Goal: Information Seeking & Learning: Understand process/instructions

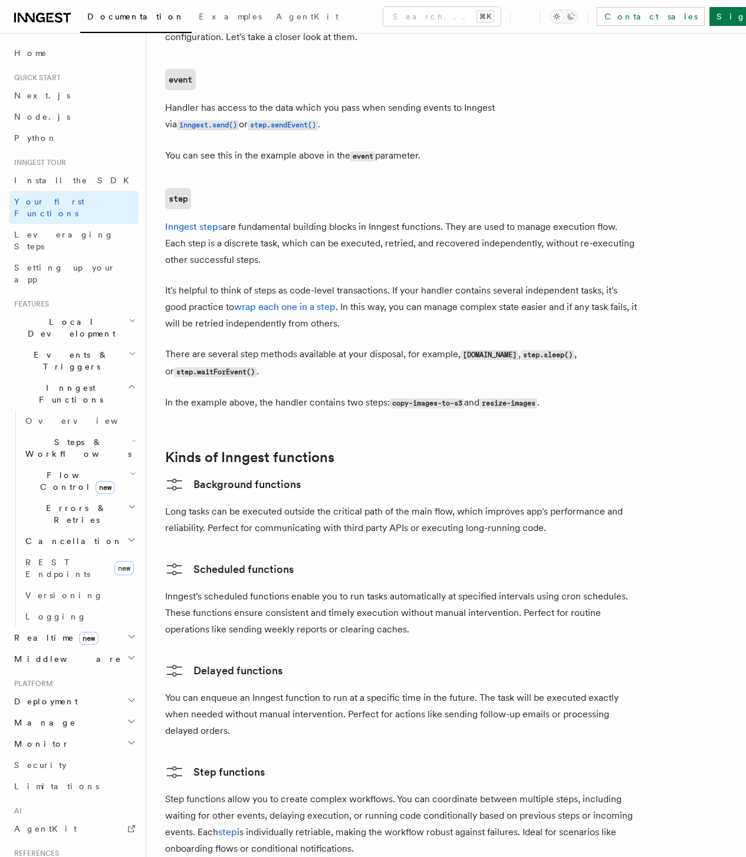
scroll to position [1726, 0]
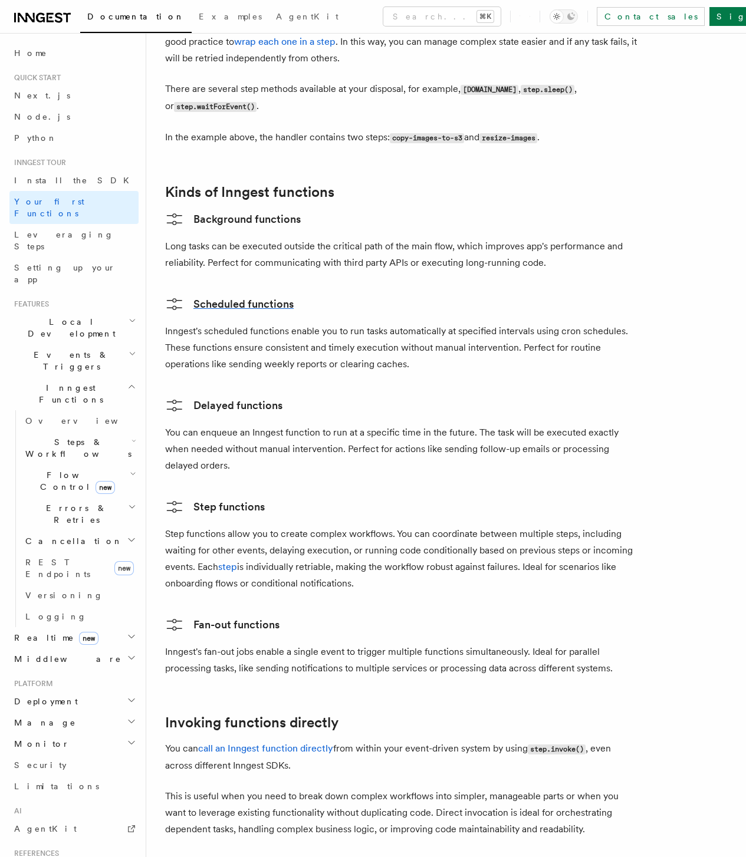
click at [235, 295] on link "Scheduled functions" at bounding box center [229, 304] width 129 height 19
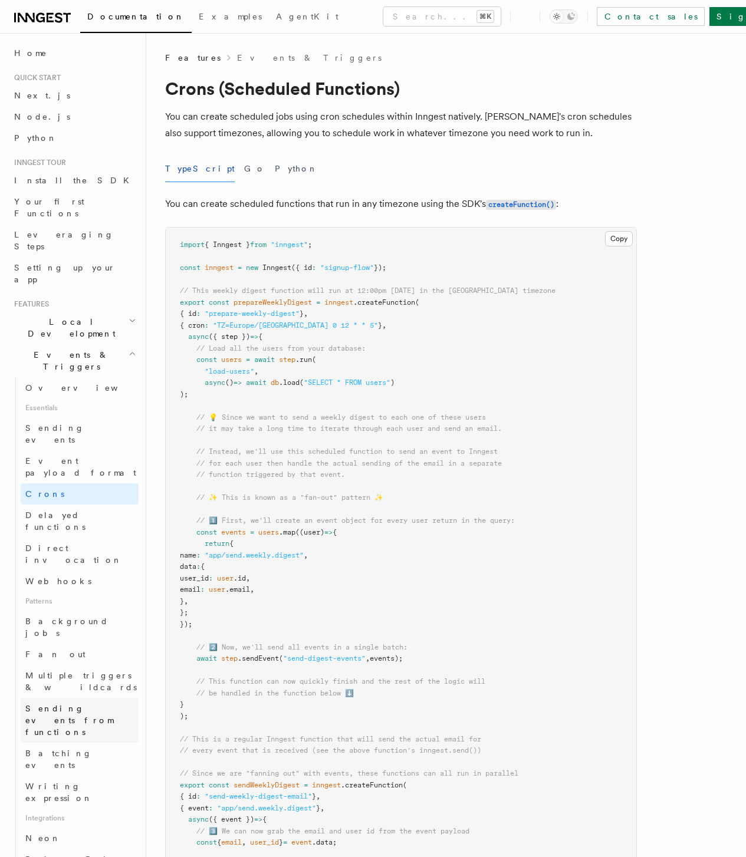
click at [89, 704] on span "Sending events from functions" at bounding box center [69, 720] width 88 height 33
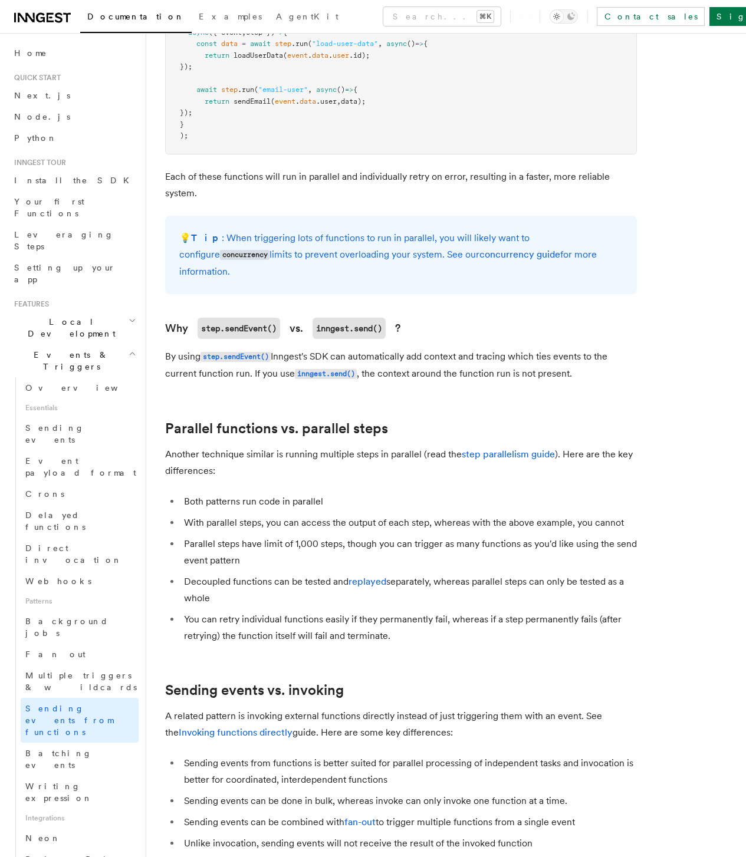
scroll to position [1115, 0]
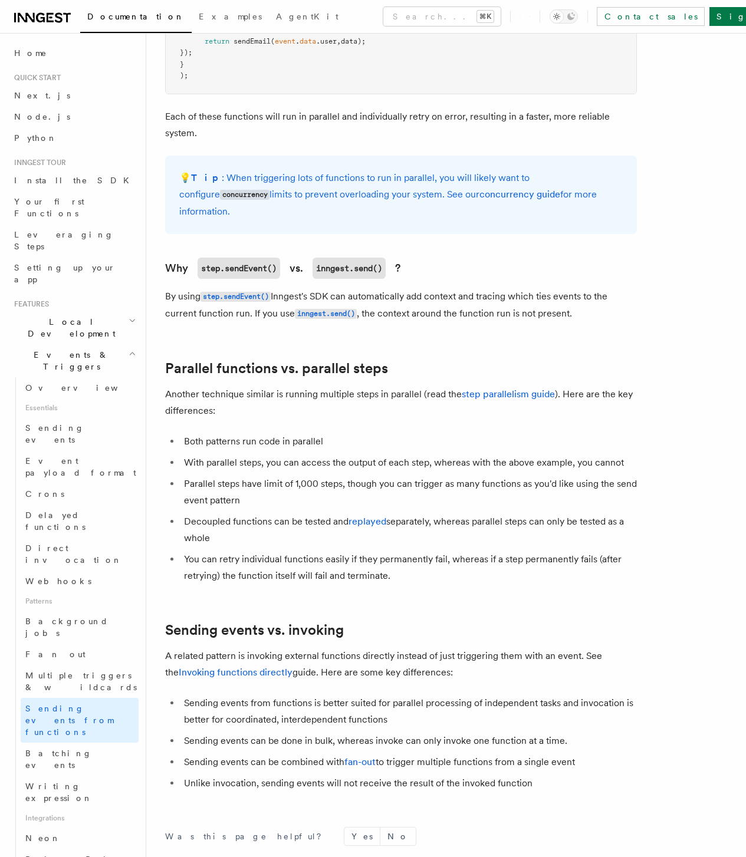
click at [259, 469] on ul "Both patterns run code in parallel With parallel steps, you can access the outp…" at bounding box center [401, 508] width 472 height 151
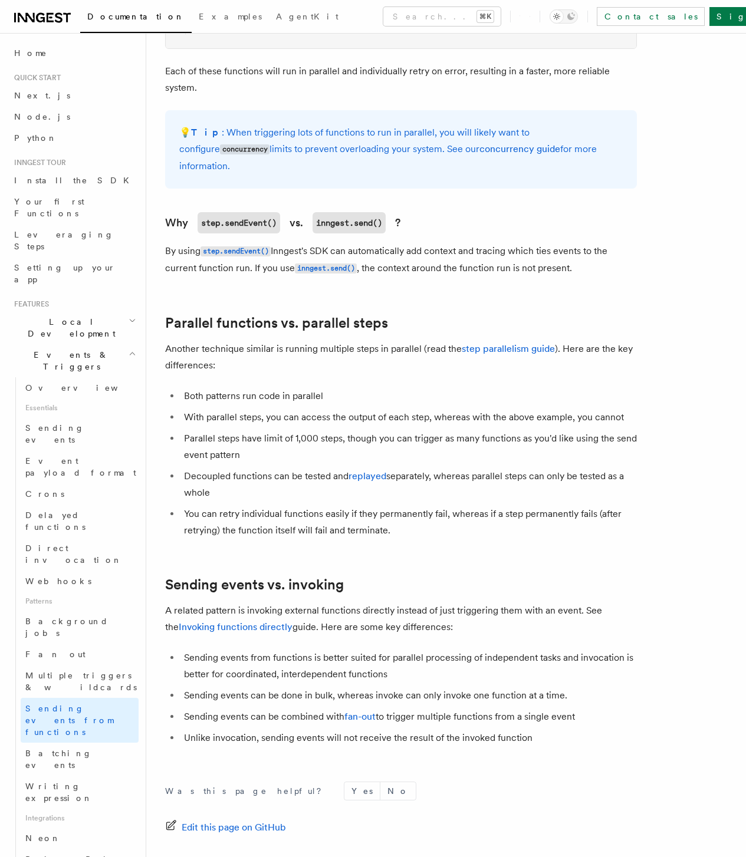
scroll to position [1168, 0]
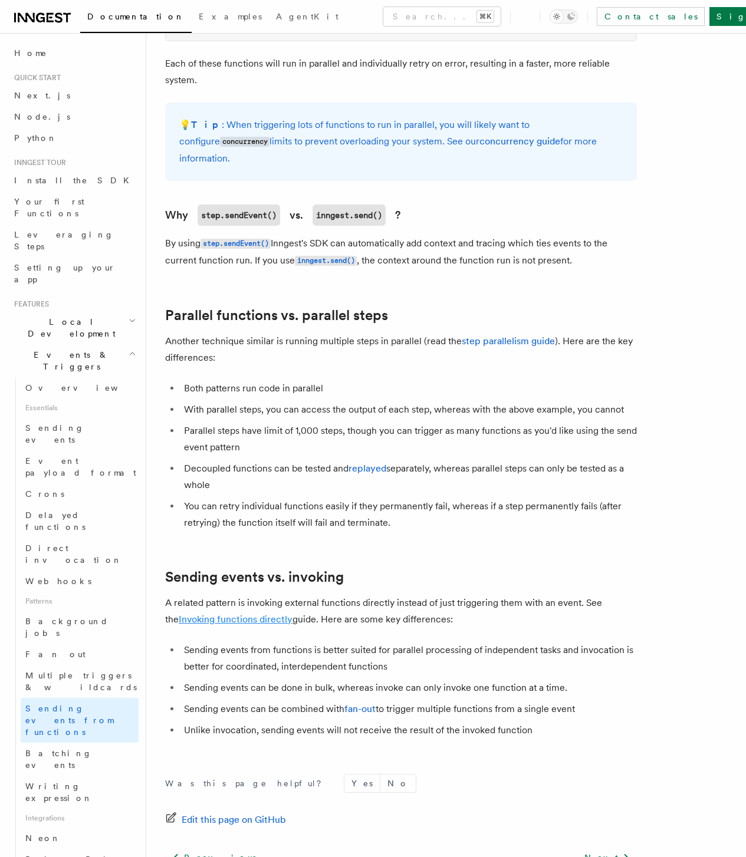
click at [288, 625] on link "Invoking functions directly" at bounding box center [236, 619] width 114 height 11
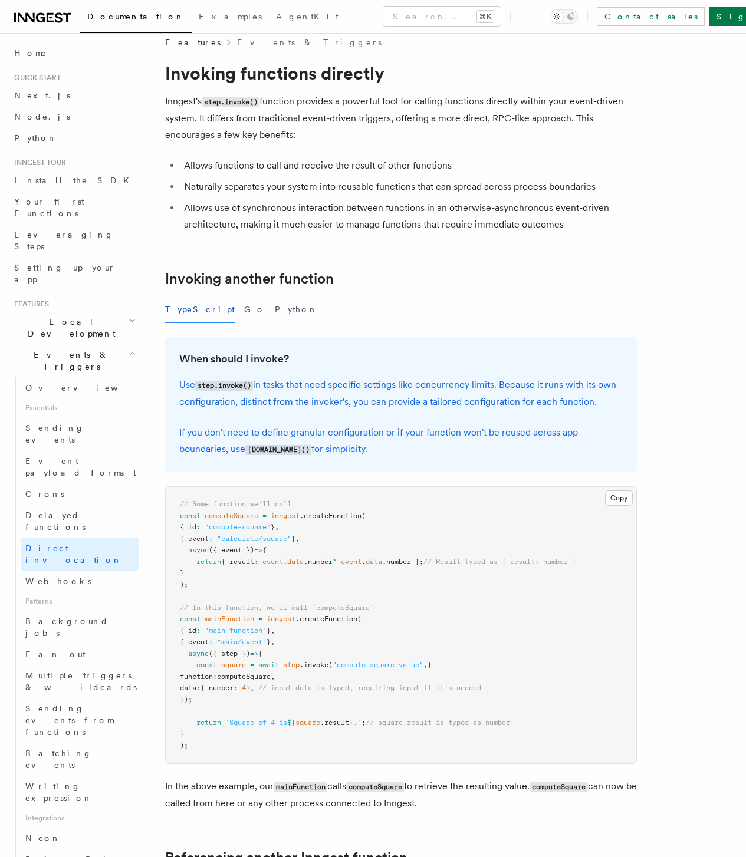
scroll to position [31, 0]
